Goal: Contribute content: Add original content to the website for others to see

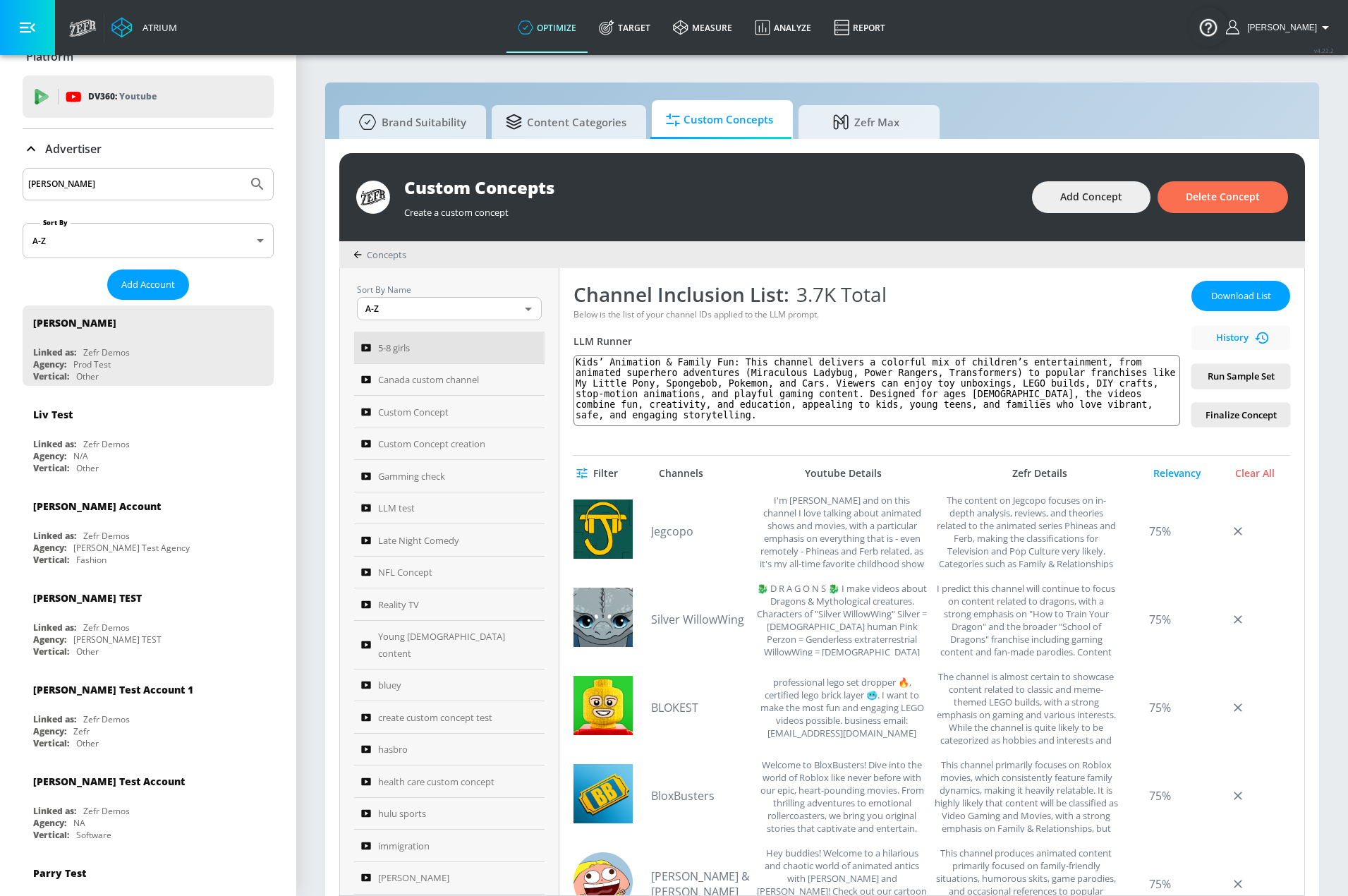
click at [464, 305] on body "Atrium optimize Target measure Analyze Report optimize Target measure Analyze R…" at bounding box center [674, 455] width 1348 height 911
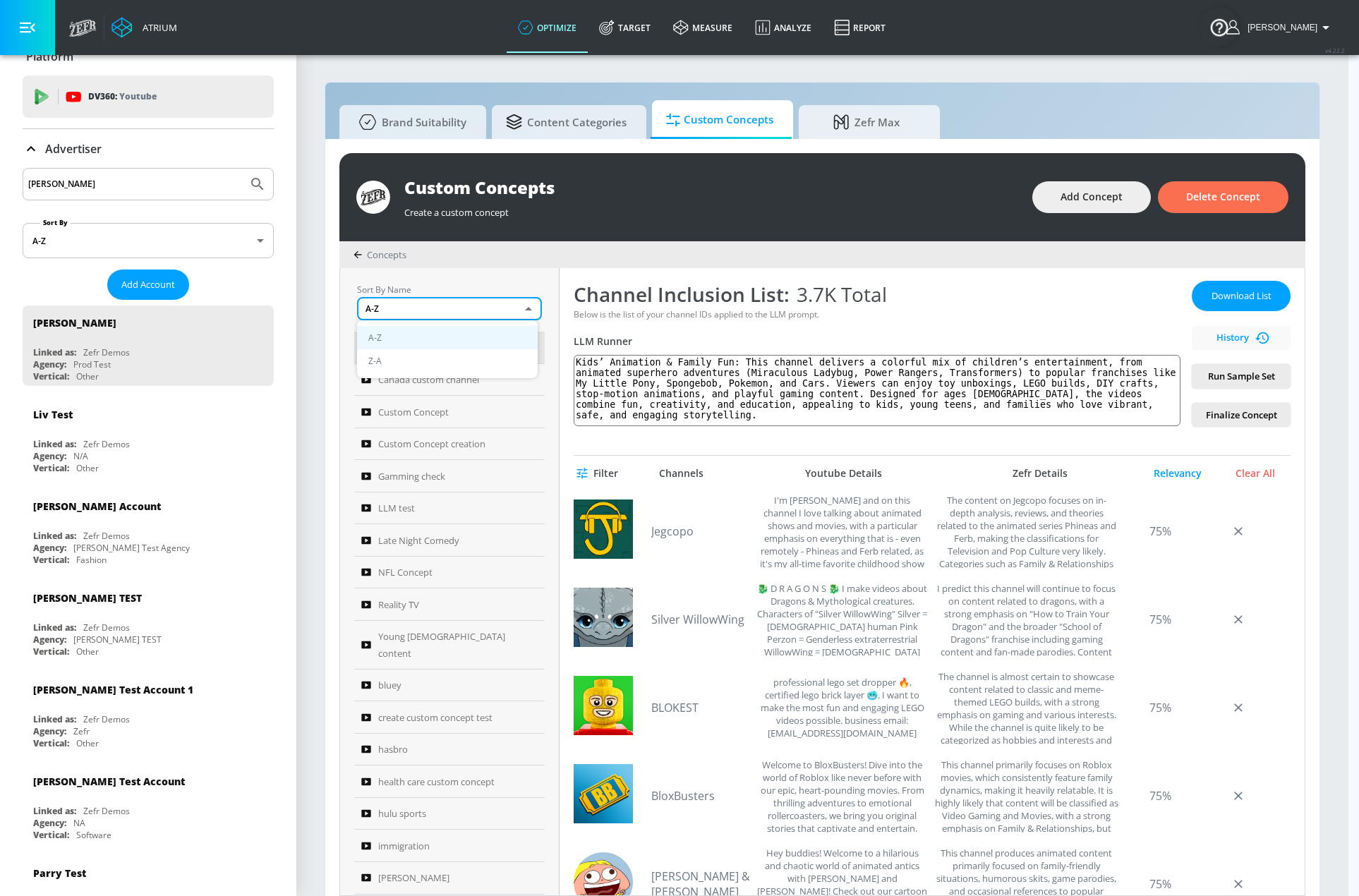
click at [491, 272] on div at bounding box center [679, 448] width 1359 height 896
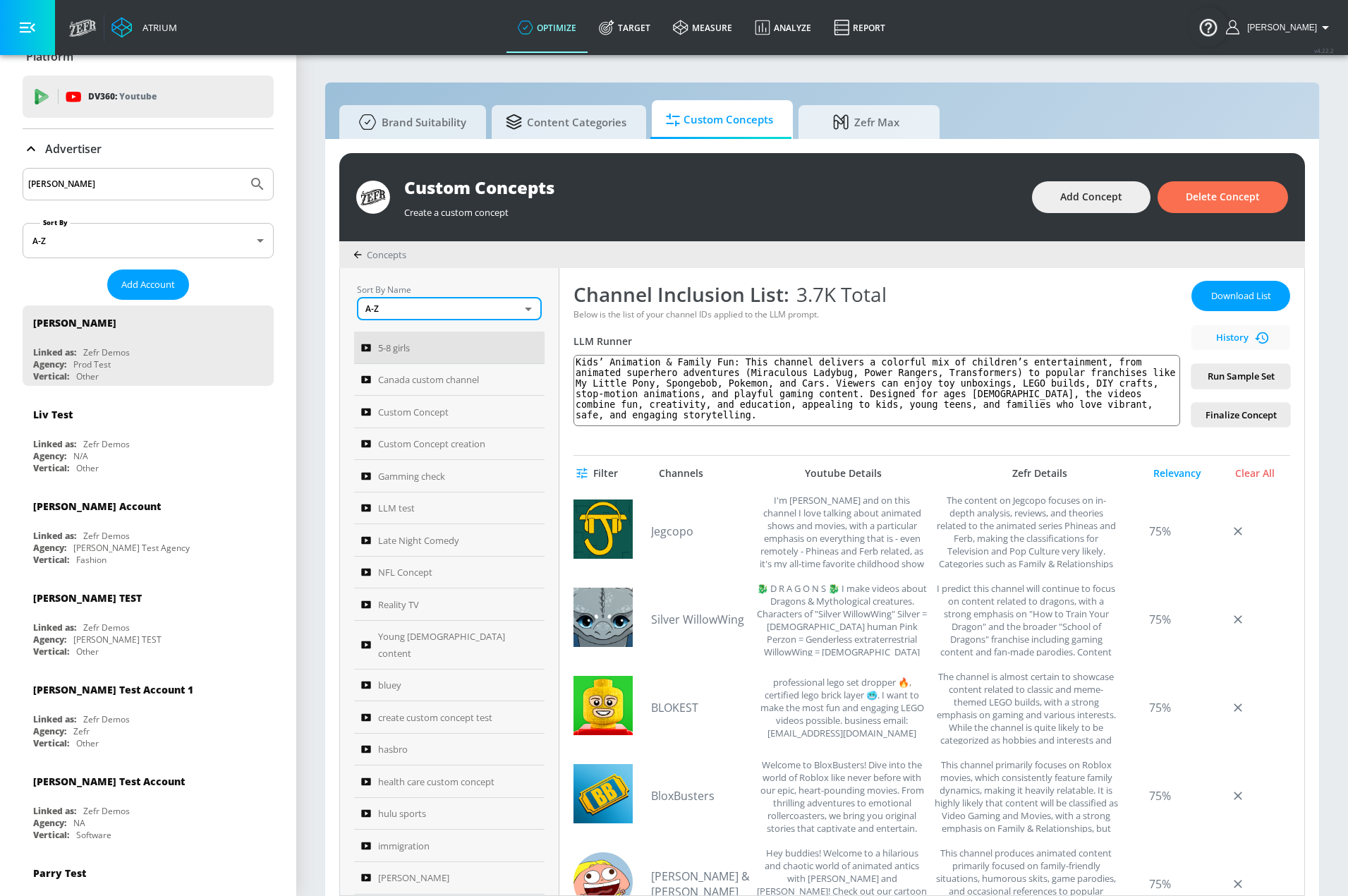
click at [423, 294] on p "Sort By Name" at bounding box center [449, 290] width 185 height 15
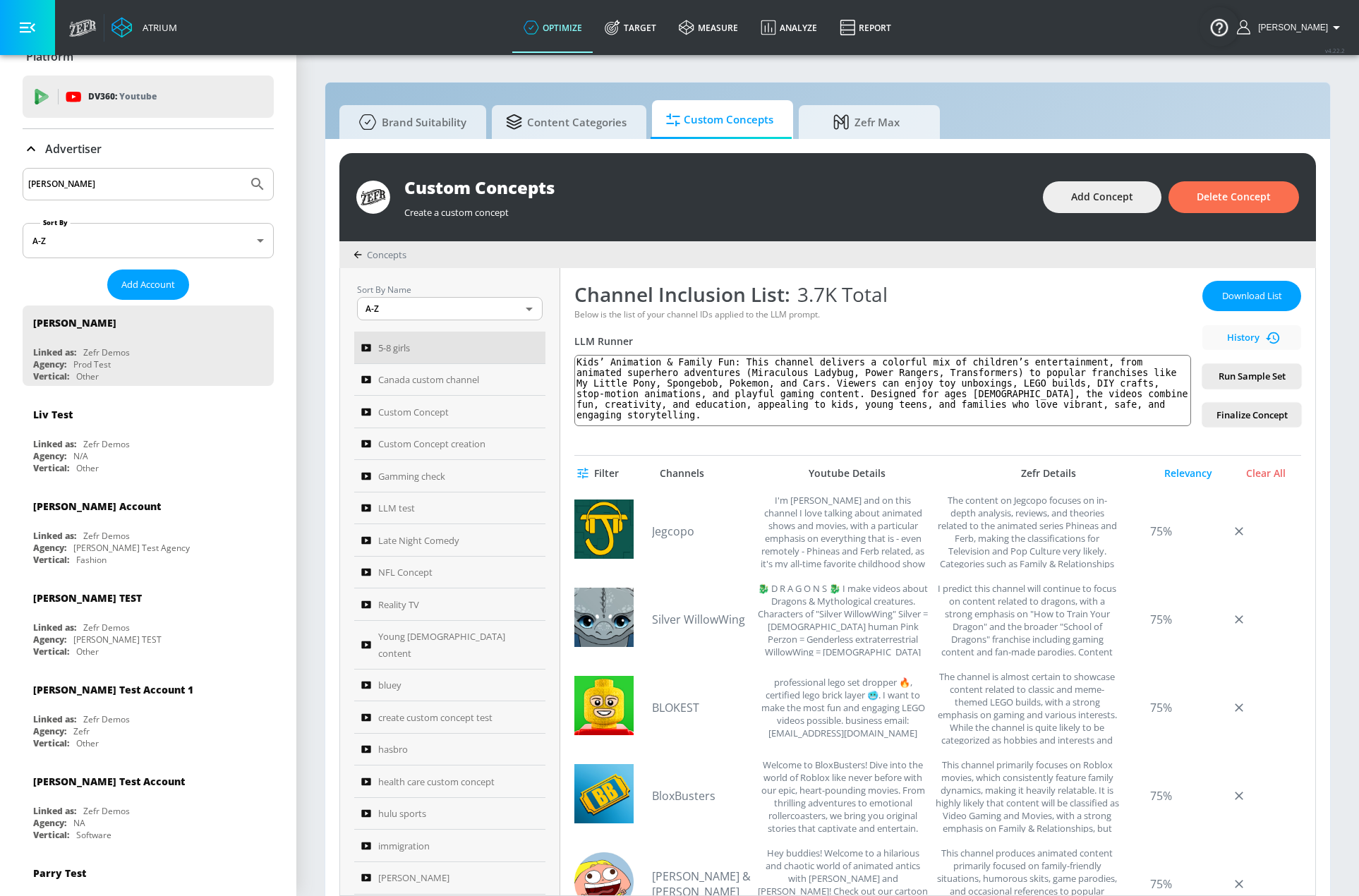
click at [421, 319] on body "Atrium optimize Target measure Analyze Report optimize Target measure Analyze R…" at bounding box center [679, 455] width 1359 height 911
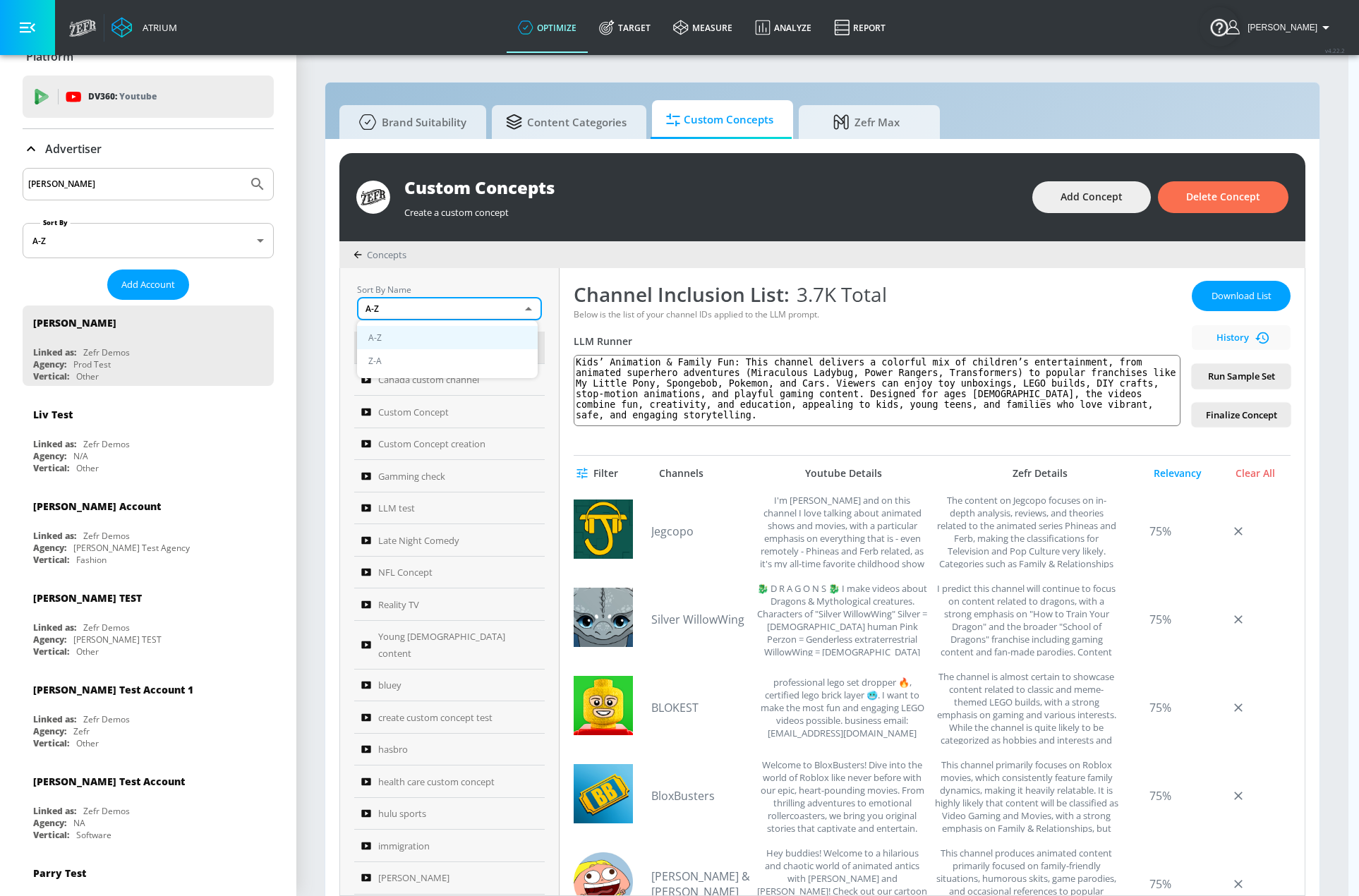
click at [403, 367] on li "Z-A" at bounding box center [447, 361] width 181 height 23
type input "DESC"
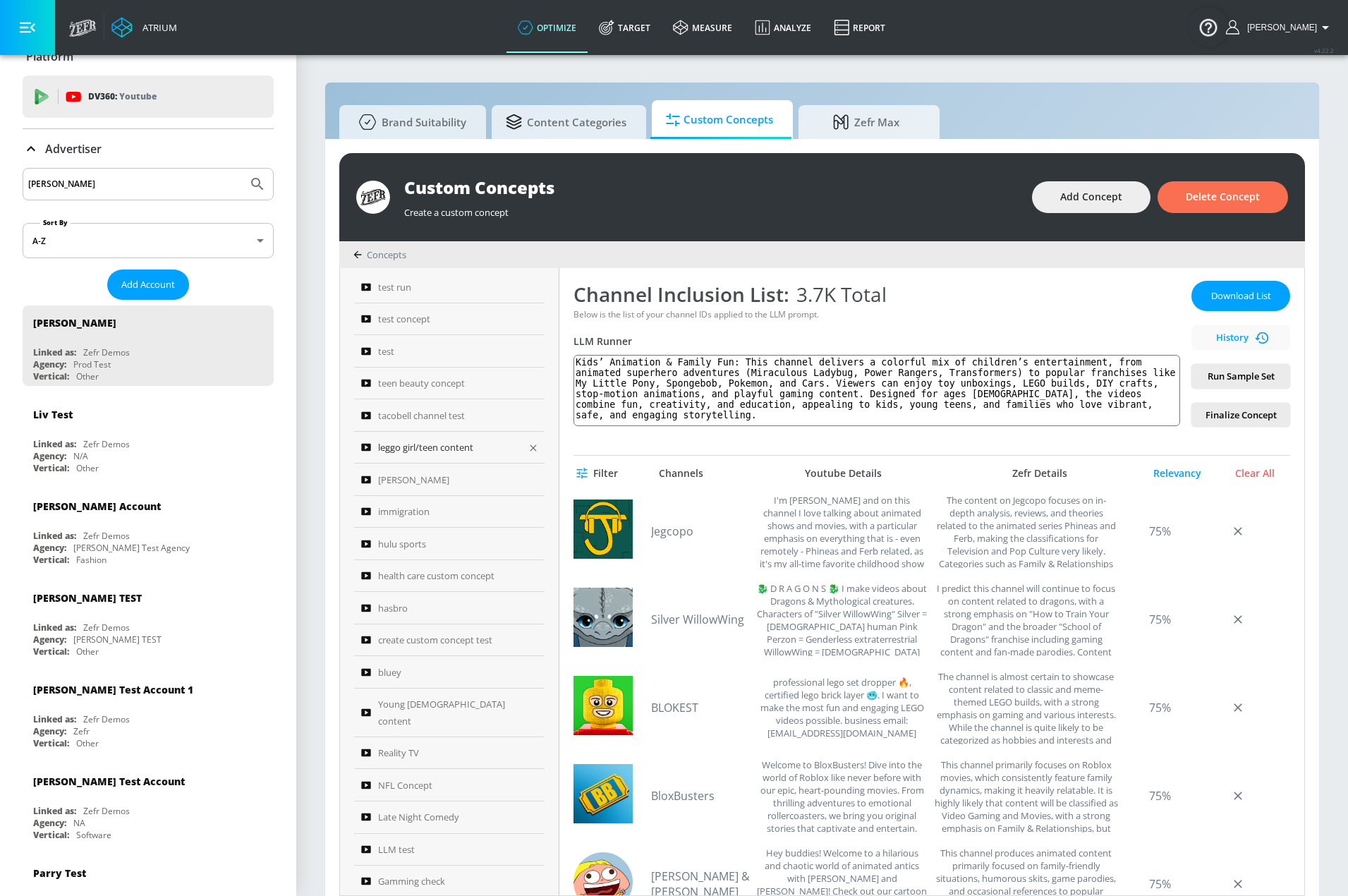
scroll to position [48, 0]
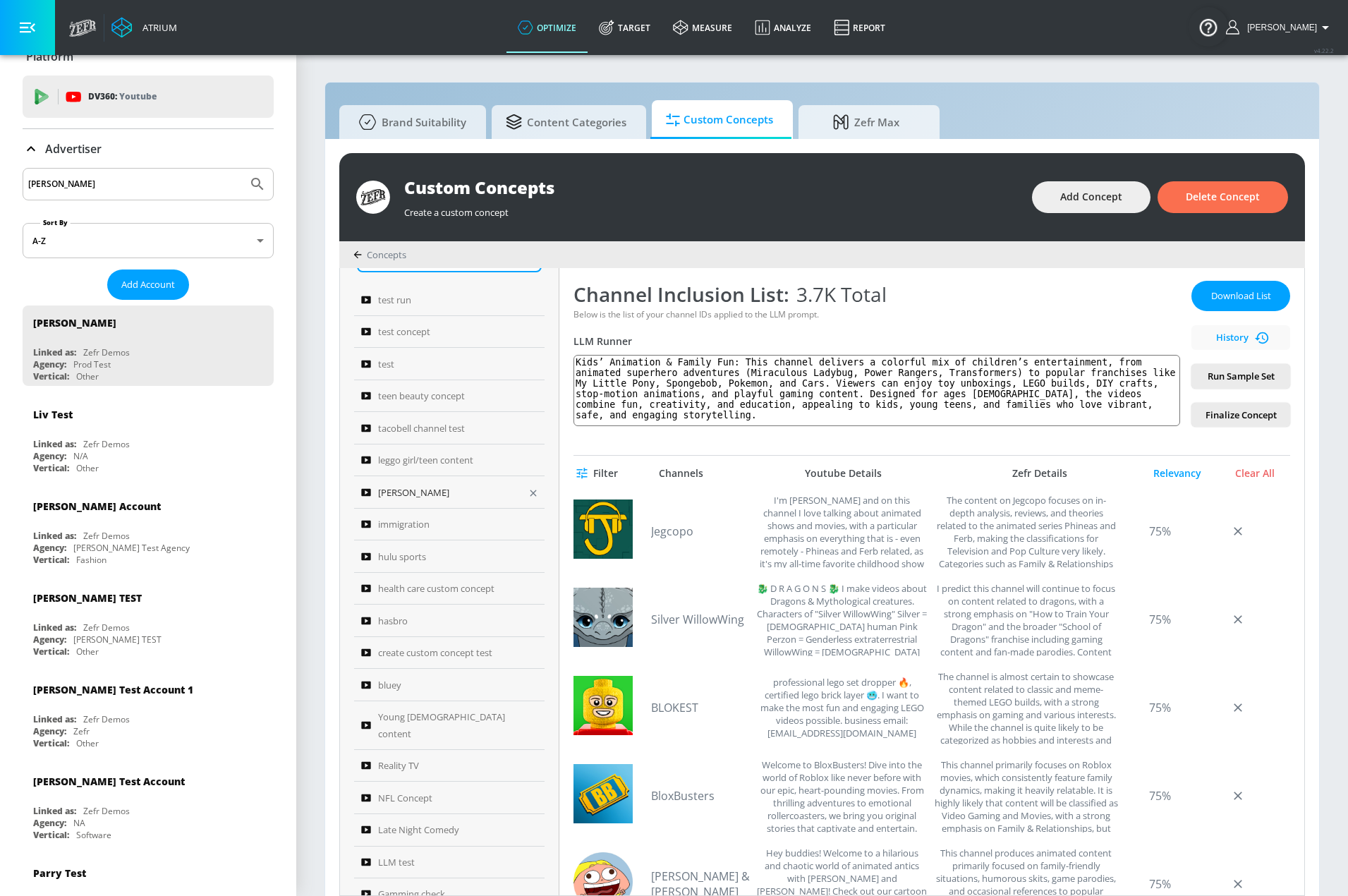
click at [445, 490] on div "[PERSON_NAME]" at bounding box center [440, 492] width 158 height 17
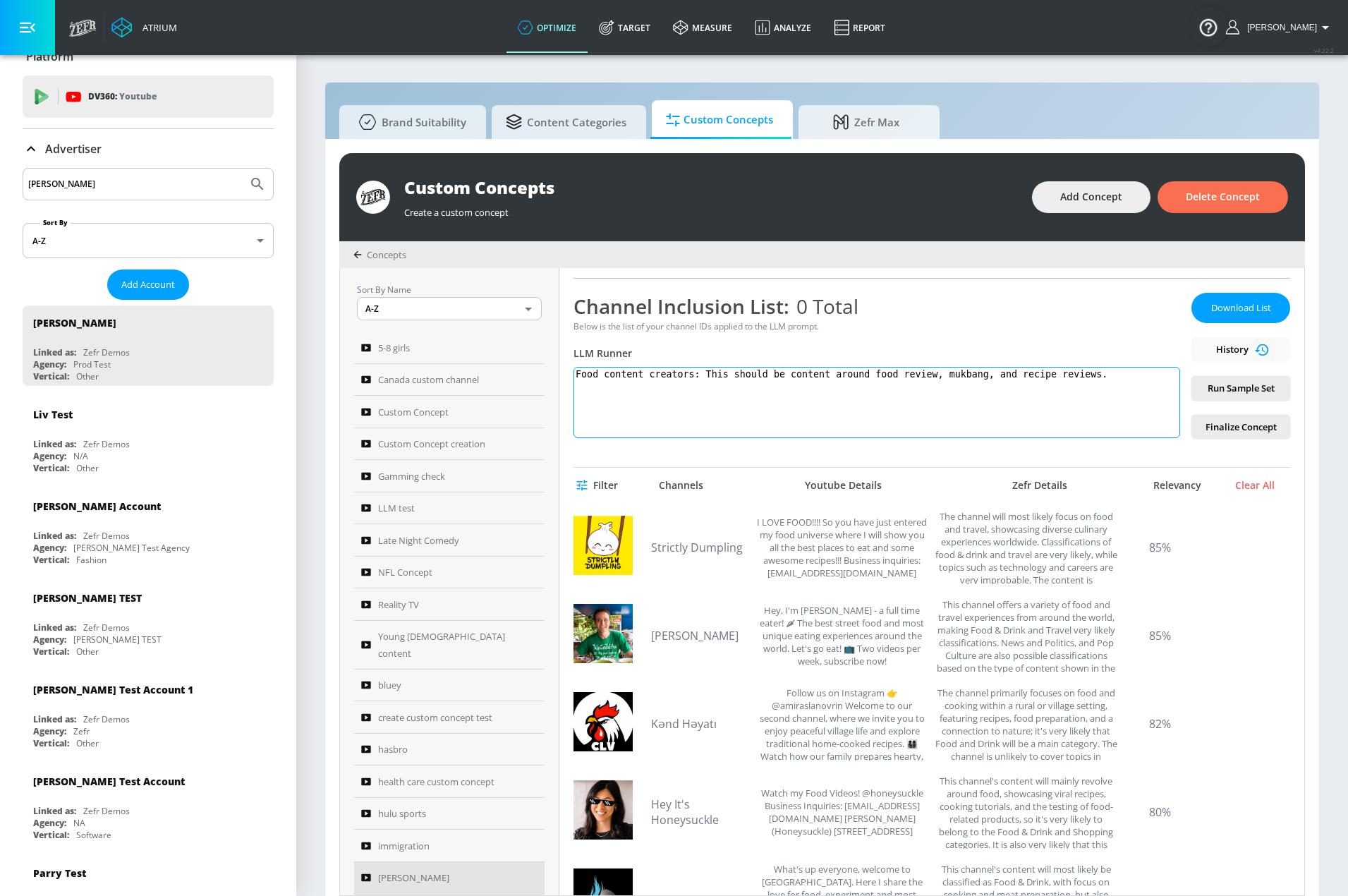
scroll to position [212, 0]
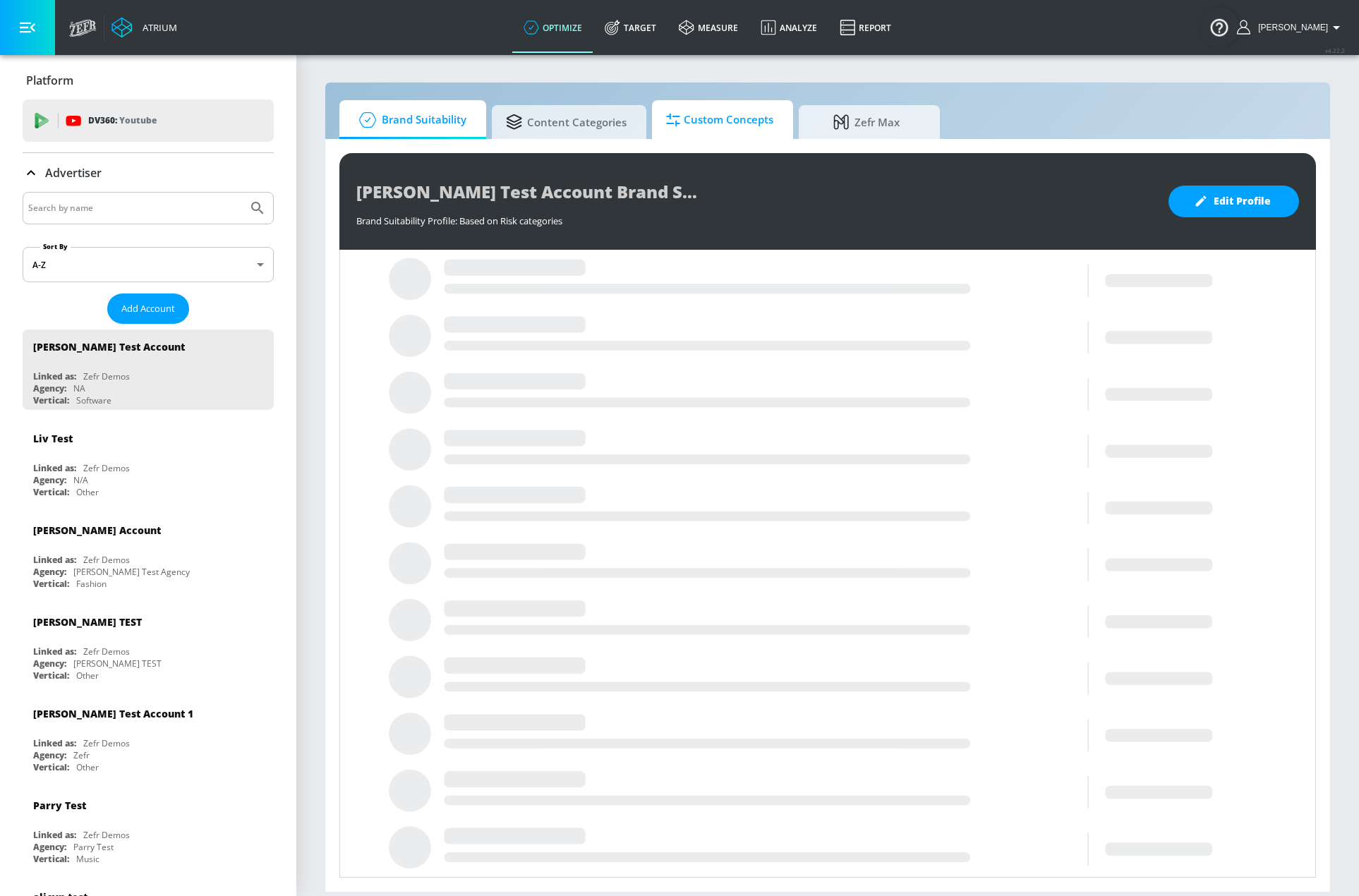
click at [685, 120] on span "Custom Concepts" at bounding box center [720, 120] width 107 height 34
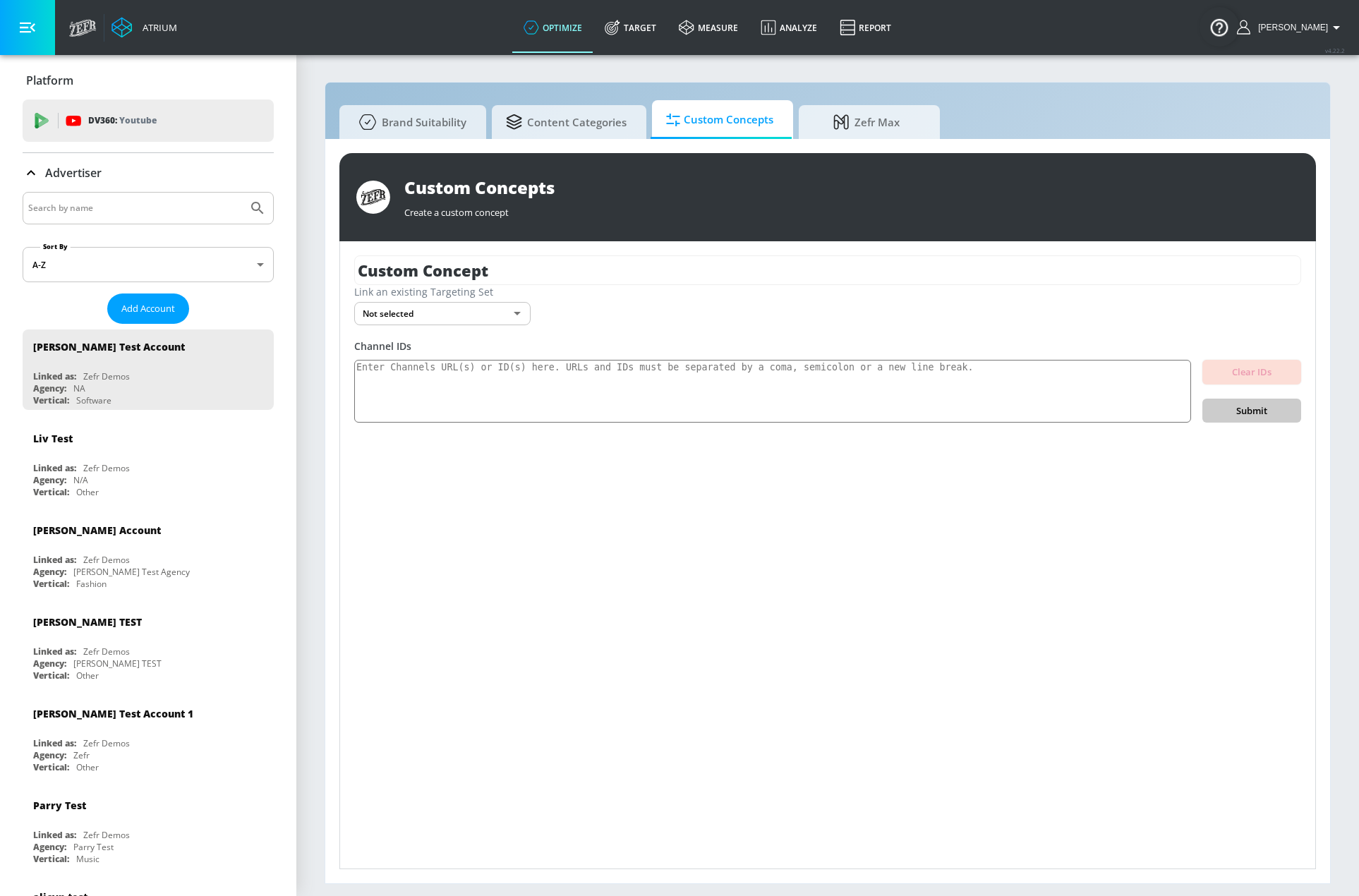
click at [96, 216] on input "Search by name" at bounding box center [135, 208] width 213 height 19
type input "[PERSON_NAME]"
click at [242, 193] on button "Submit Search" at bounding box center [257, 208] width 31 height 31
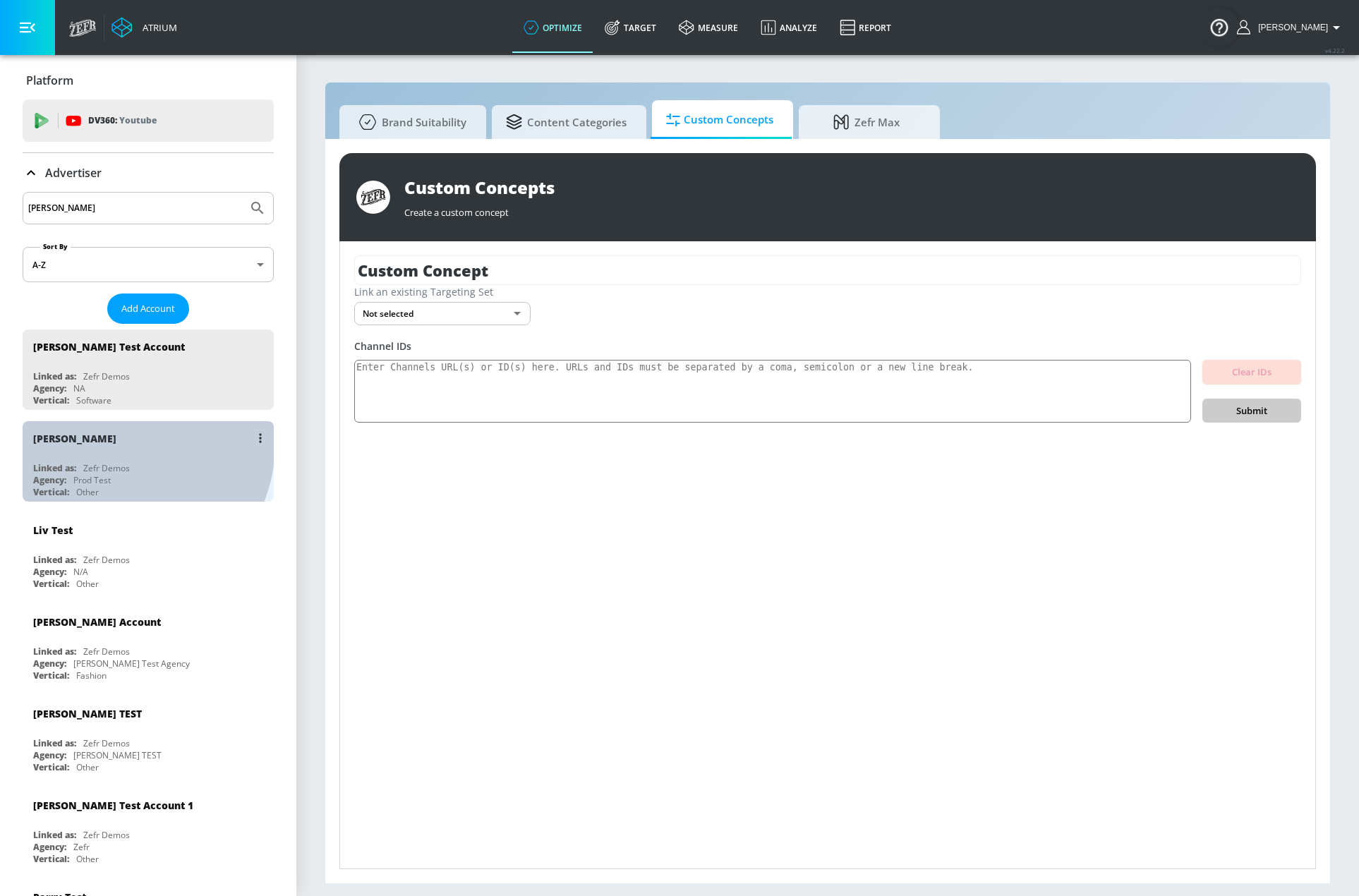
click at [117, 444] on div "[PERSON_NAME]" at bounding box center [152, 438] width 237 height 34
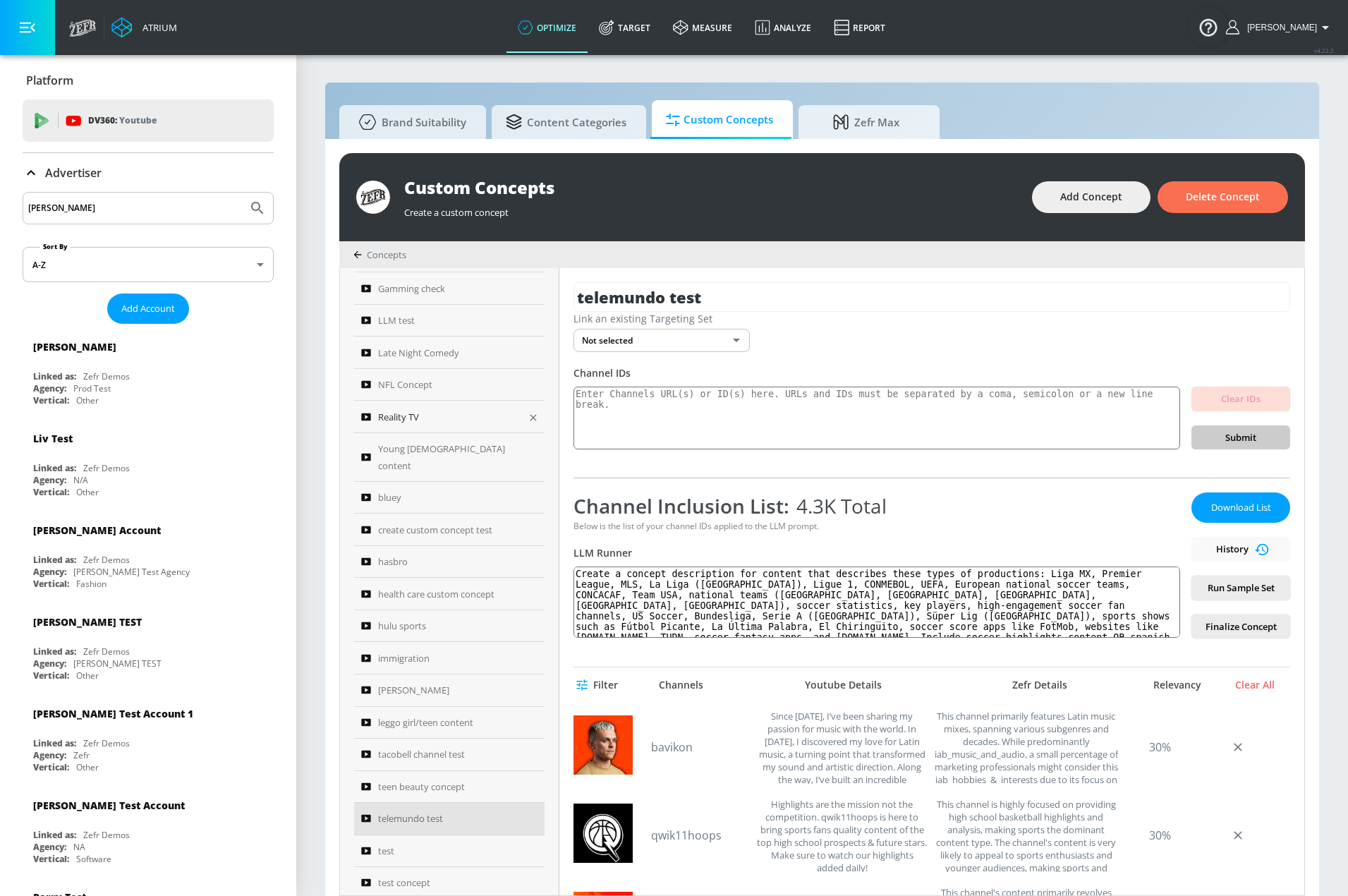
scroll to position [212, 0]
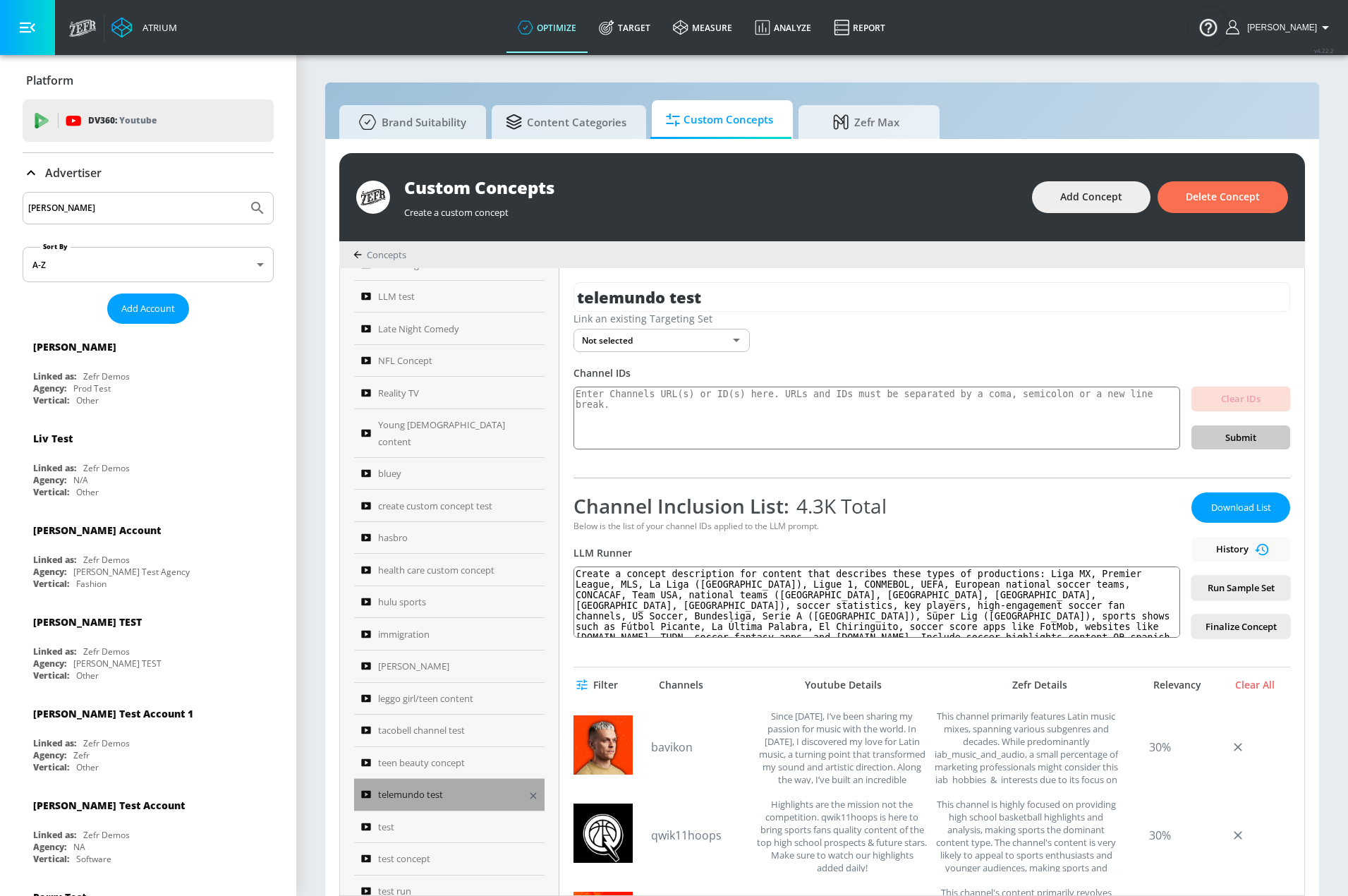
click at [466, 786] on div "telemundo test" at bounding box center [440, 794] width 158 height 17
click at [719, 395] on textarea at bounding box center [877, 418] width 607 height 63
paste textarea "Placement url http://youtube.com/channel/UCuhTWYGqJ1vigaQnvaAG42A http://youtub…"
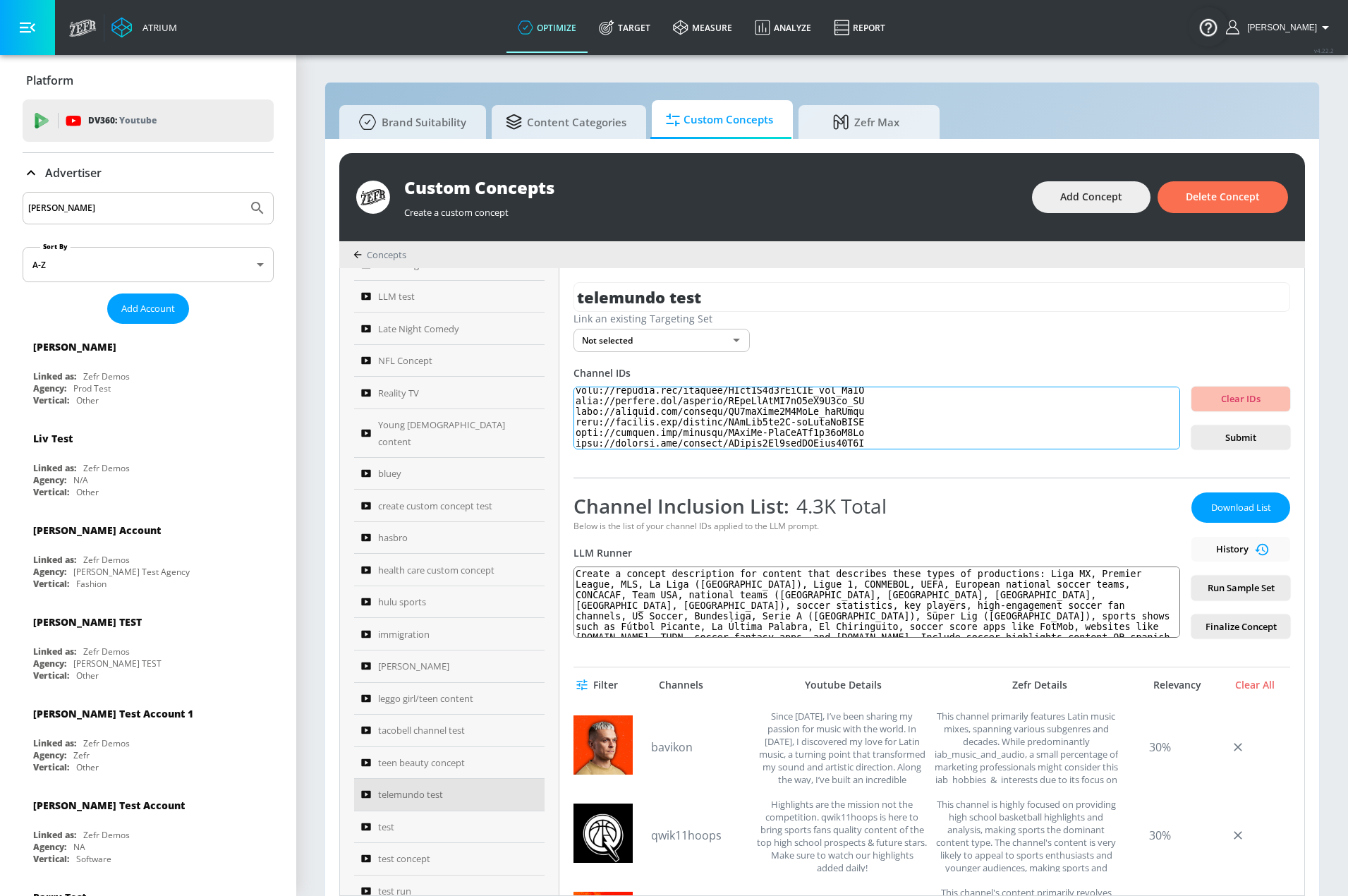
scroll to position [0, 0]
drag, startPoint x: 677, startPoint y: 393, endPoint x: 526, endPoint y: 379, distance: 151.6
click at [526, 380] on div "Sort By Name A-Z ASC ​ 5-8 girls Canada custom channel Custom Concept Custom Co…" at bounding box center [822, 581] width 964 height 627
type textarea "http://youtube.com/channel/UCuhTWYGqJ1vigaQnvaAG42A http://youtube.com/channel/…"
click at [1222, 435] on span "Submit" at bounding box center [1241, 438] width 76 height 16
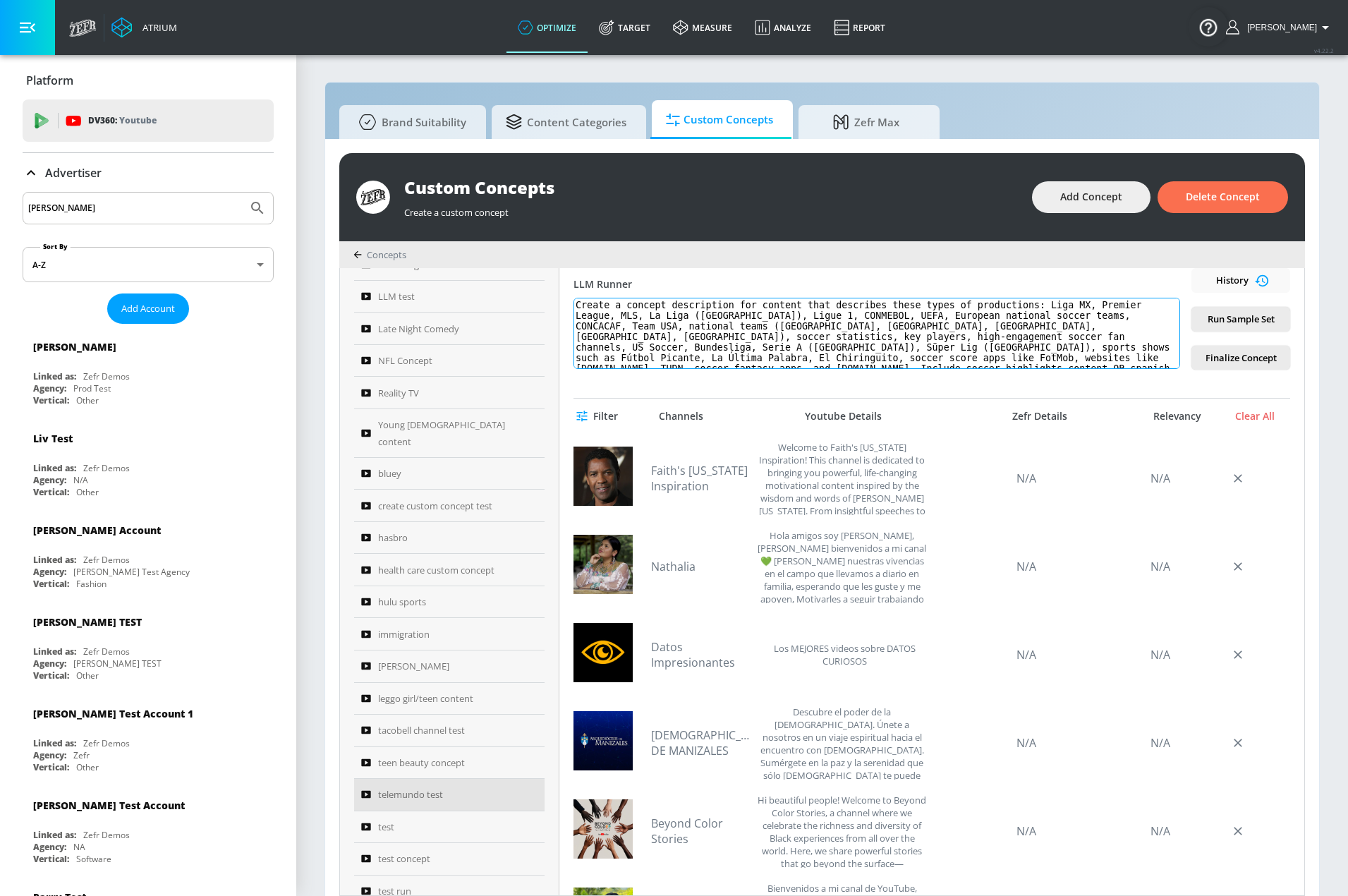
scroll to position [153, 0]
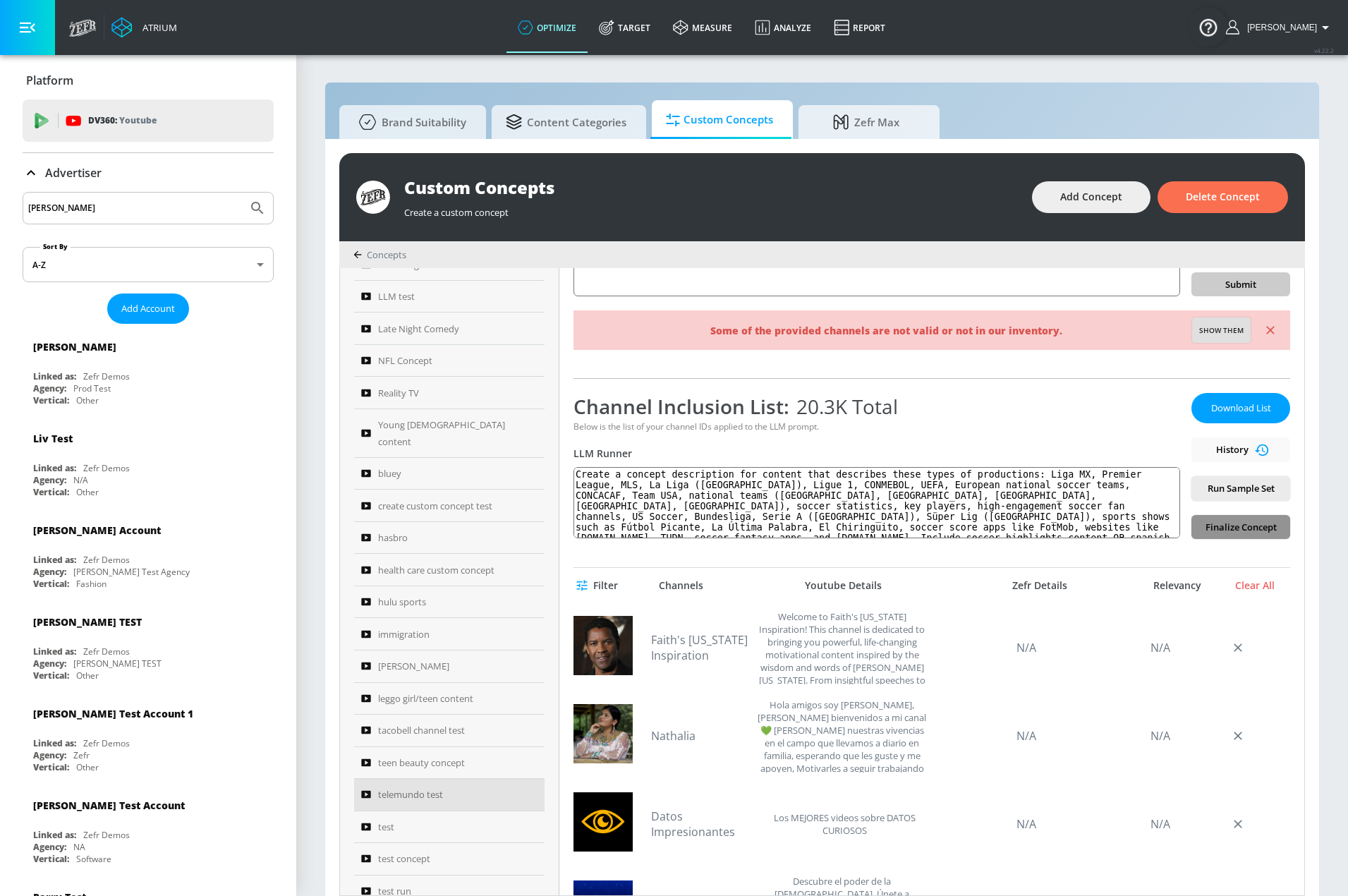
click at [1219, 530] on span "Finalize Concept" at bounding box center [1241, 527] width 76 height 16
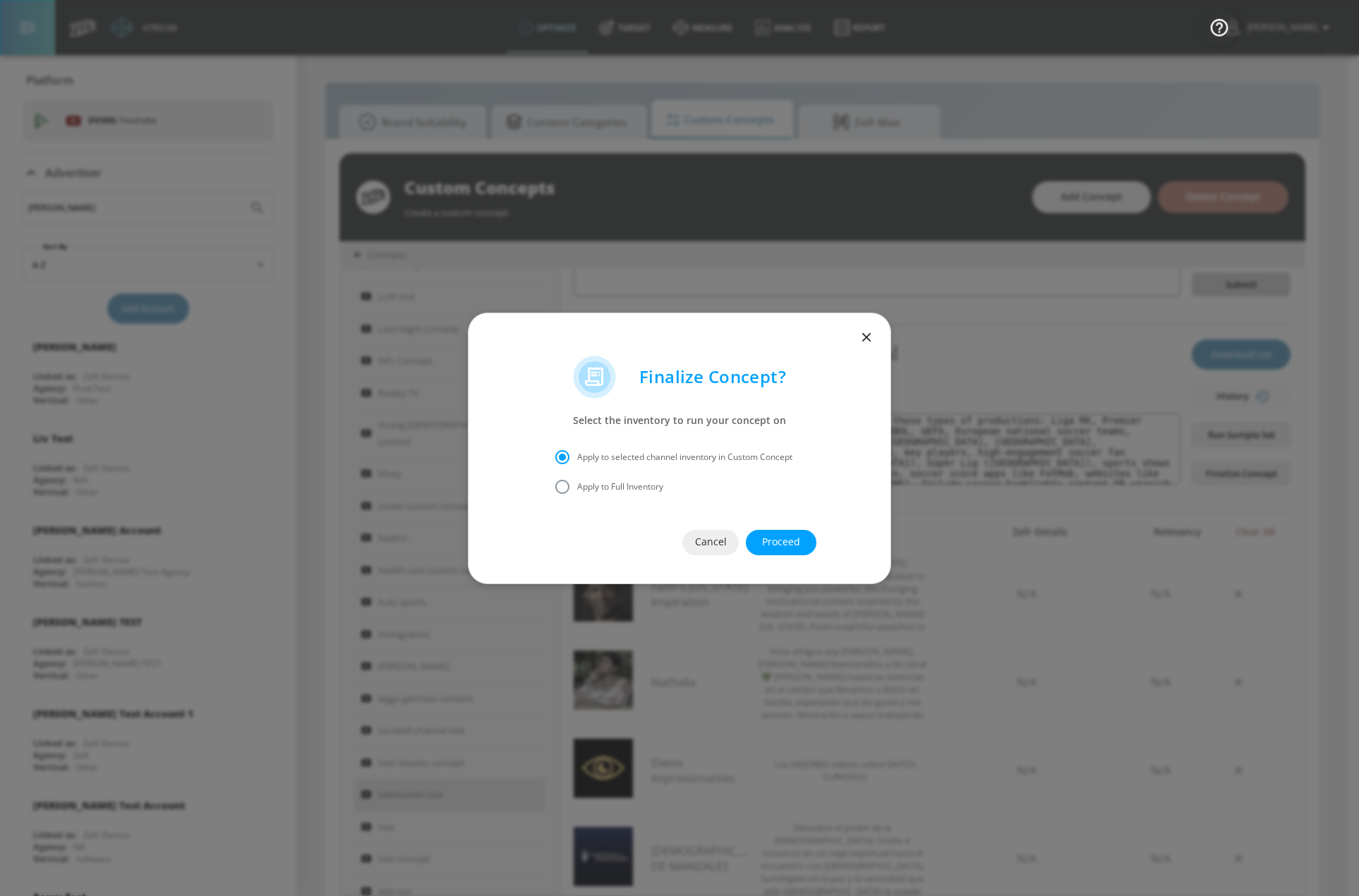
click at [788, 537] on span "Proceed" at bounding box center [781, 542] width 14 height 18
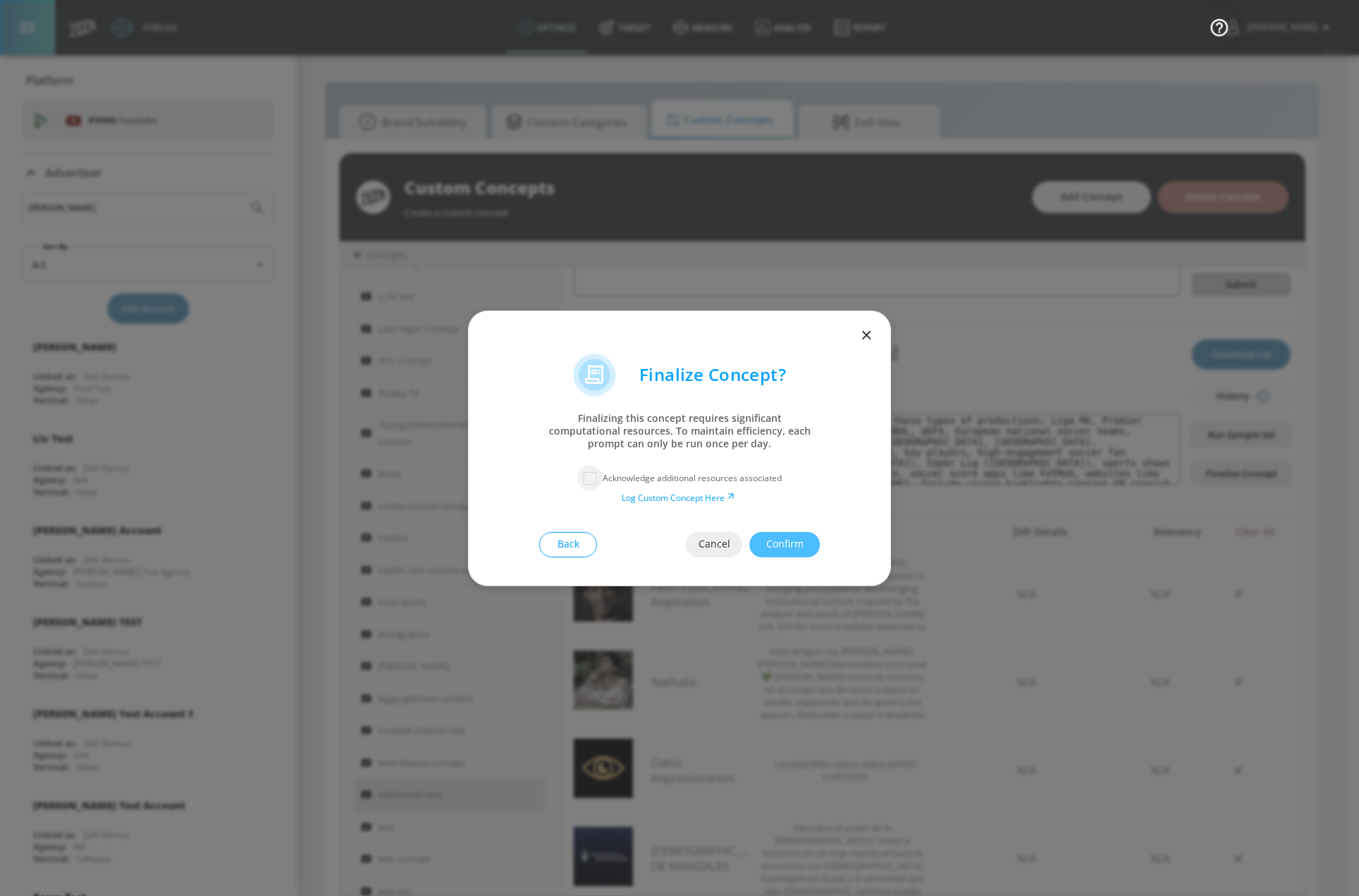
click at [594, 472] on input "checkbox" at bounding box center [590, 478] width 25 height 25
checkbox input "true"
click at [780, 536] on span "Confirm" at bounding box center [785, 544] width 14 height 18
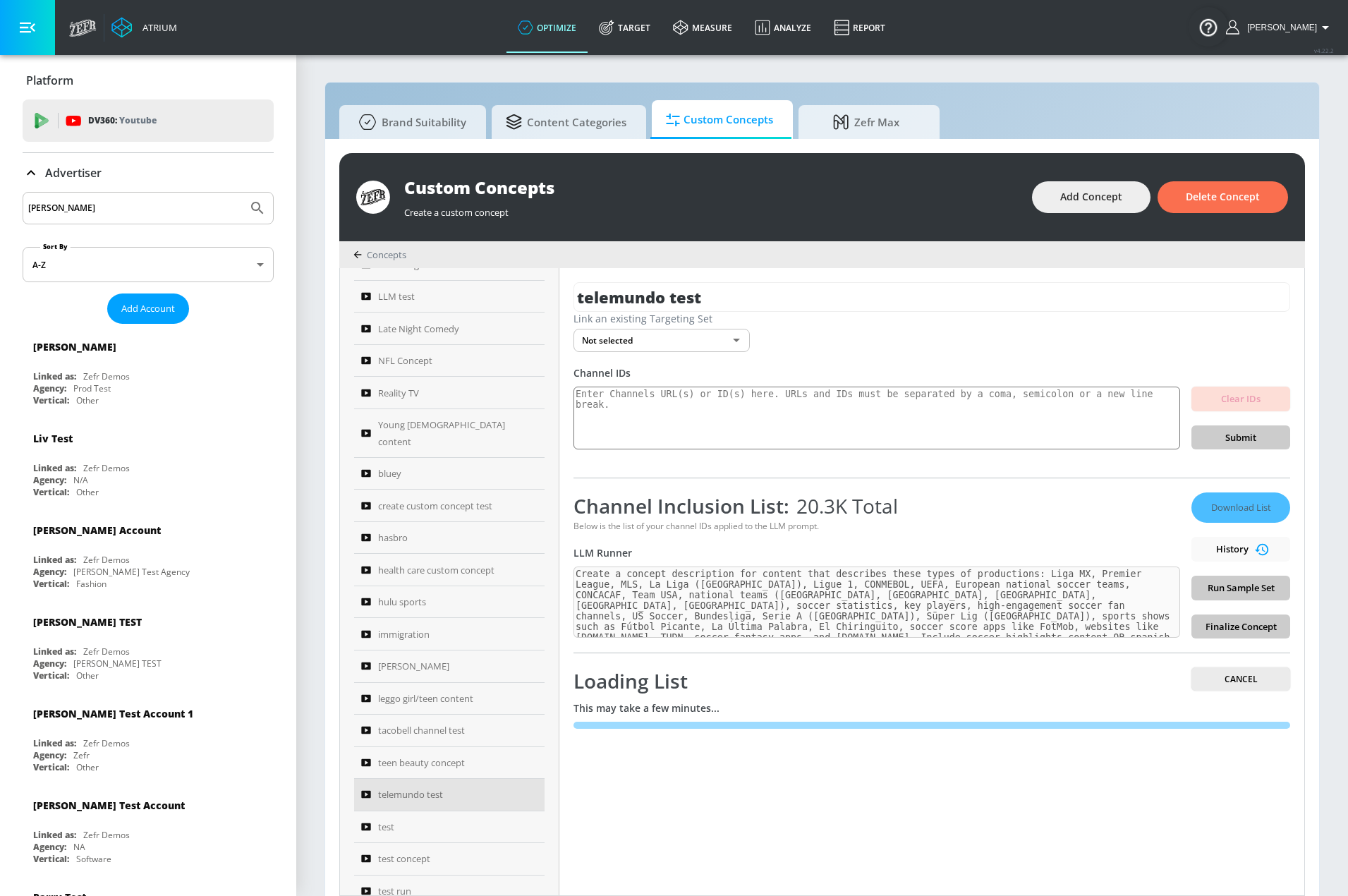
scroll to position [15, 0]
